Goal: Task Accomplishment & Management: Use online tool/utility

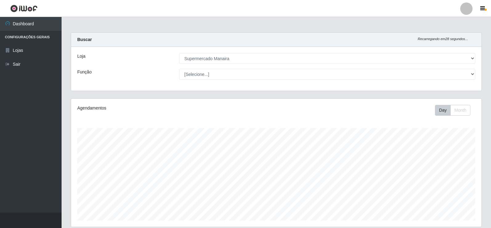
select select "443"
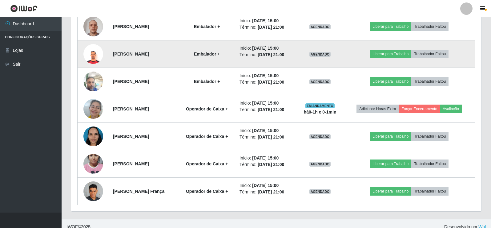
scroll to position [264, 0]
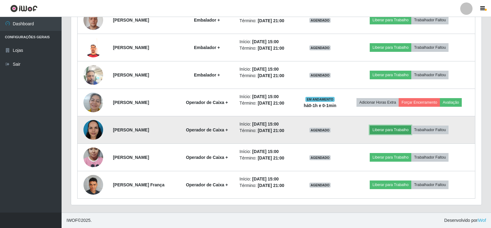
click at [393, 129] on button "Liberar para Trabalho" at bounding box center [391, 129] width 42 height 9
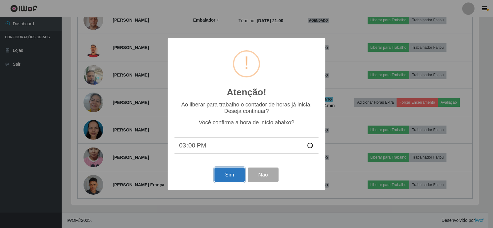
click at [223, 175] on button "Sim" at bounding box center [229, 174] width 30 height 14
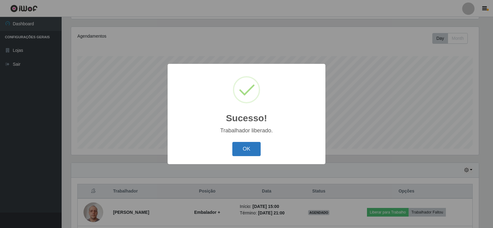
click at [245, 150] on button "OK" at bounding box center [246, 149] width 29 height 14
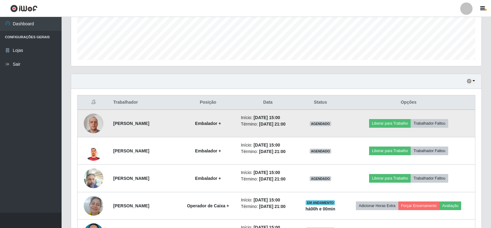
scroll to position [202, 0]
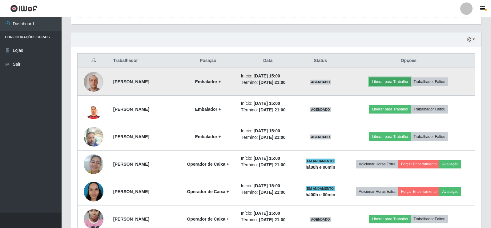
click at [389, 79] on button "Liberar para Trabalho" at bounding box center [390, 81] width 42 height 9
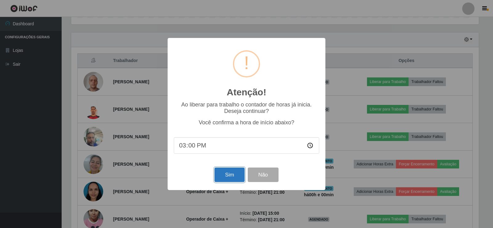
click at [231, 175] on button "Sim" at bounding box center [229, 174] width 30 height 14
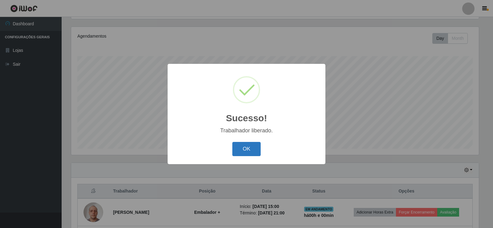
click at [243, 142] on button "OK" at bounding box center [246, 149] width 29 height 14
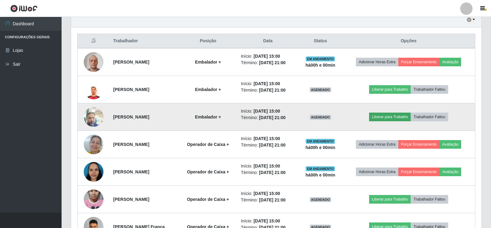
scroll to position [233, 0]
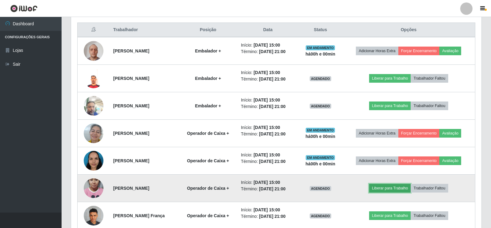
click at [392, 187] on button "Liberar para Trabalho" at bounding box center [390, 188] width 42 height 9
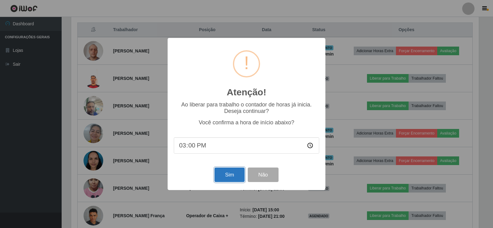
click at [217, 181] on button "Sim" at bounding box center [229, 174] width 30 height 14
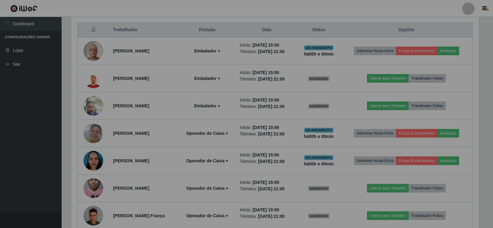
click at [217, 181] on div "Atenção! × Ao liberar para trabalho o contador de horas já inicia. Deseja conti…" at bounding box center [246, 114] width 493 height 228
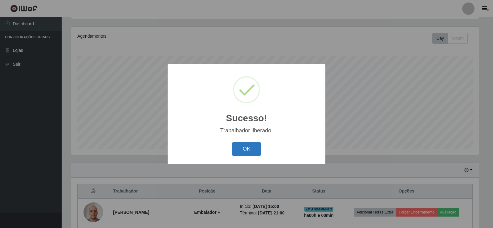
click at [243, 150] on button "OK" at bounding box center [246, 149] width 29 height 14
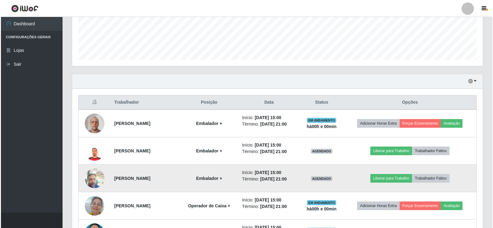
scroll to position [171, 0]
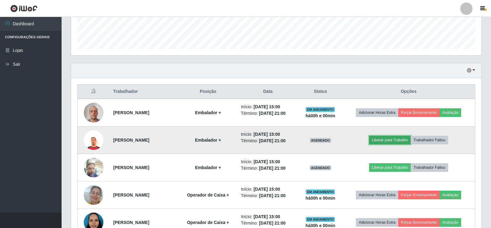
click at [397, 139] on button "Liberar para Trabalho" at bounding box center [390, 140] width 42 height 9
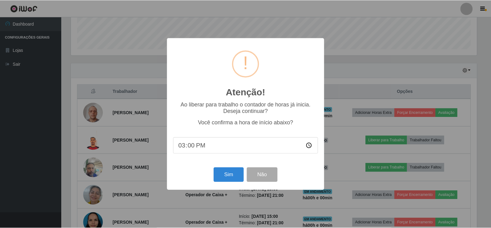
scroll to position [128, 408]
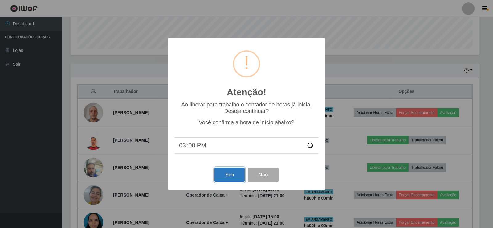
click at [228, 174] on button "Sim" at bounding box center [229, 174] width 30 height 14
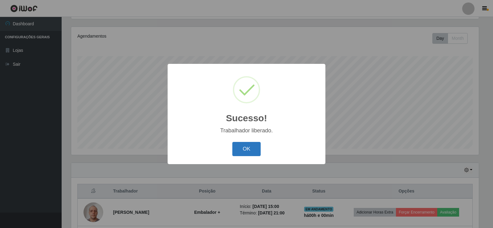
click at [238, 152] on button "OK" at bounding box center [246, 149] width 29 height 14
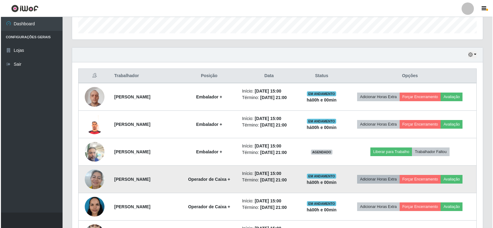
scroll to position [195, 0]
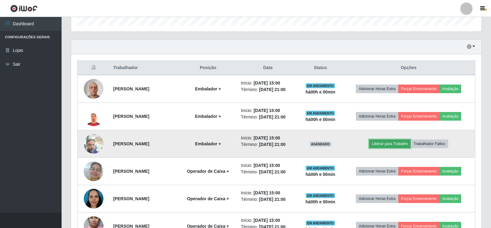
click at [400, 142] on button "Liberar para Trabalho" at bounding box center [390, 143] width 42 height 9
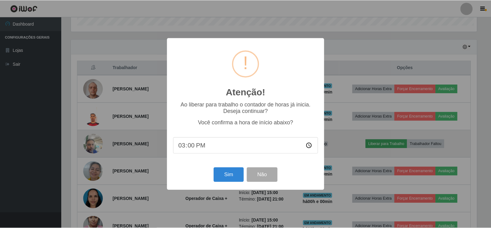
scroll to position [128, 408]
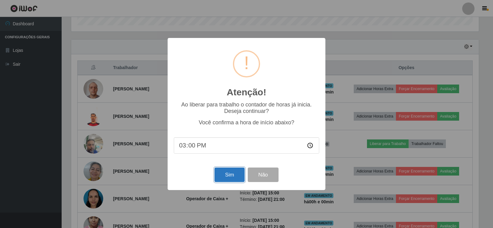
click at [229, 170] on button "Sim" at bounding box center [229, 174] width 30 height 14
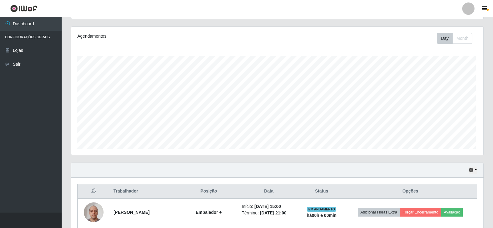
scroll to position [0, 0]
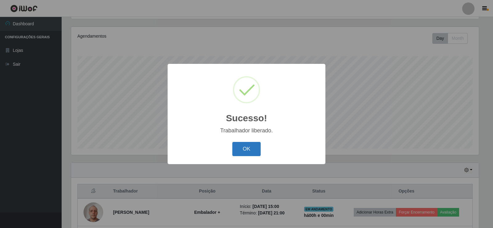
click at [246, 147] on button "OK" at bounding box center [246, 149] width 29 height 14
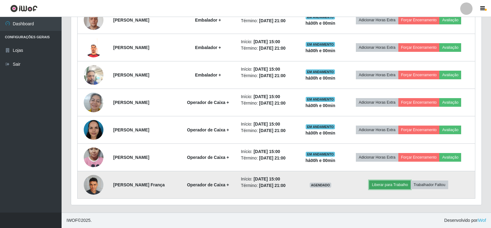
click at [394, 185] on button "Liberar para Trabalho" at bounding box center [390, 184] width 42 height 9
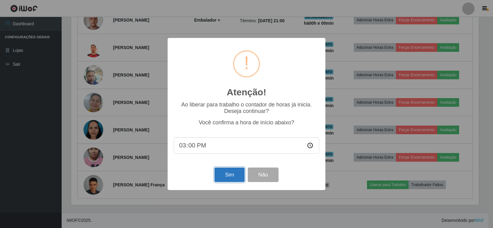
click at [233, 177] on button "Sim" at bounding box center [229, 174] width 30 height 14
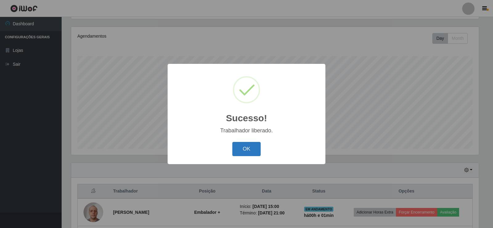
click at [245, 153] on button "OK" at bounding box center [246, 149] width 29 height 14
